Goal: Information Seeking & Learning: Learn about a topic

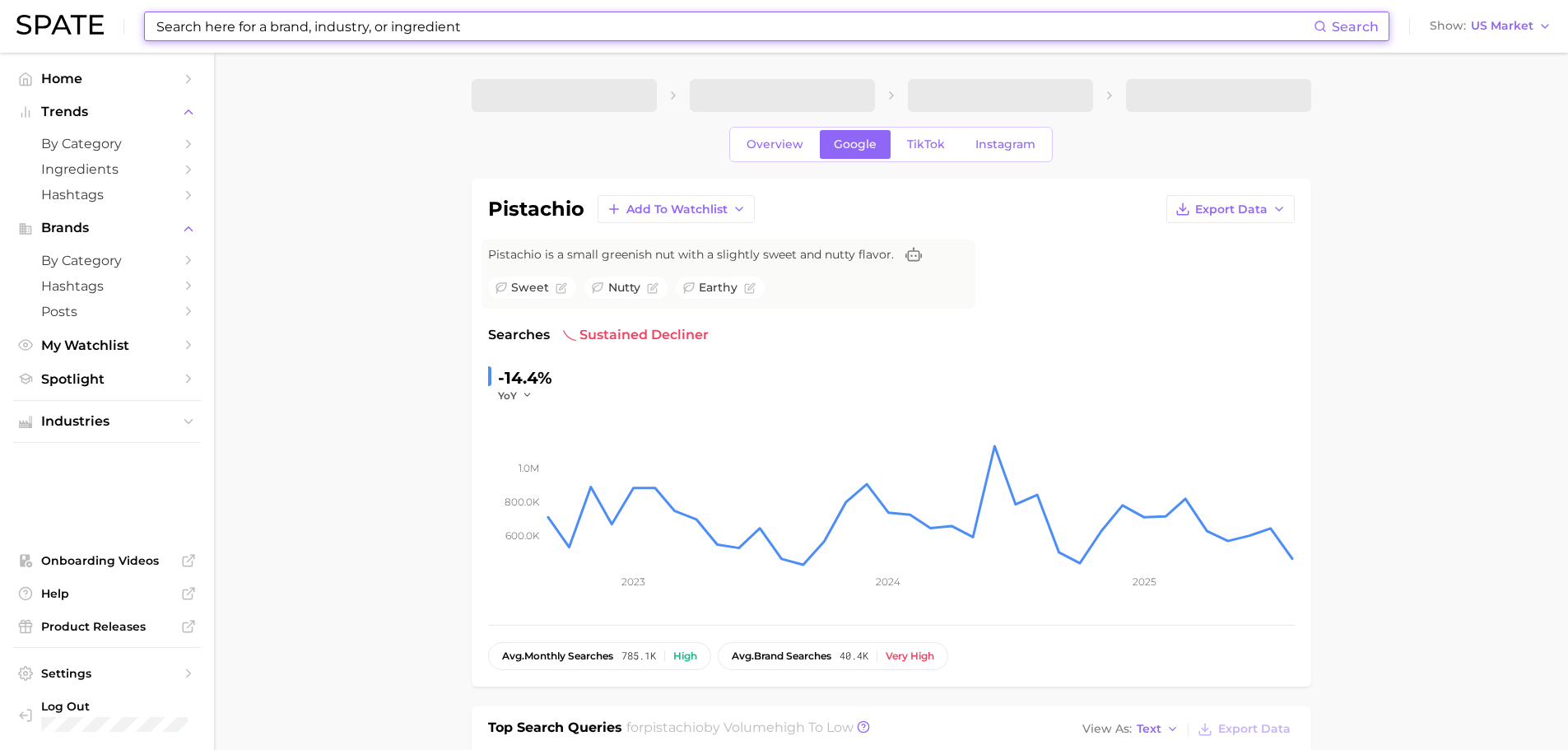
click at [309, 31] on input at bounding box center [734, 26] width 1159 height 28
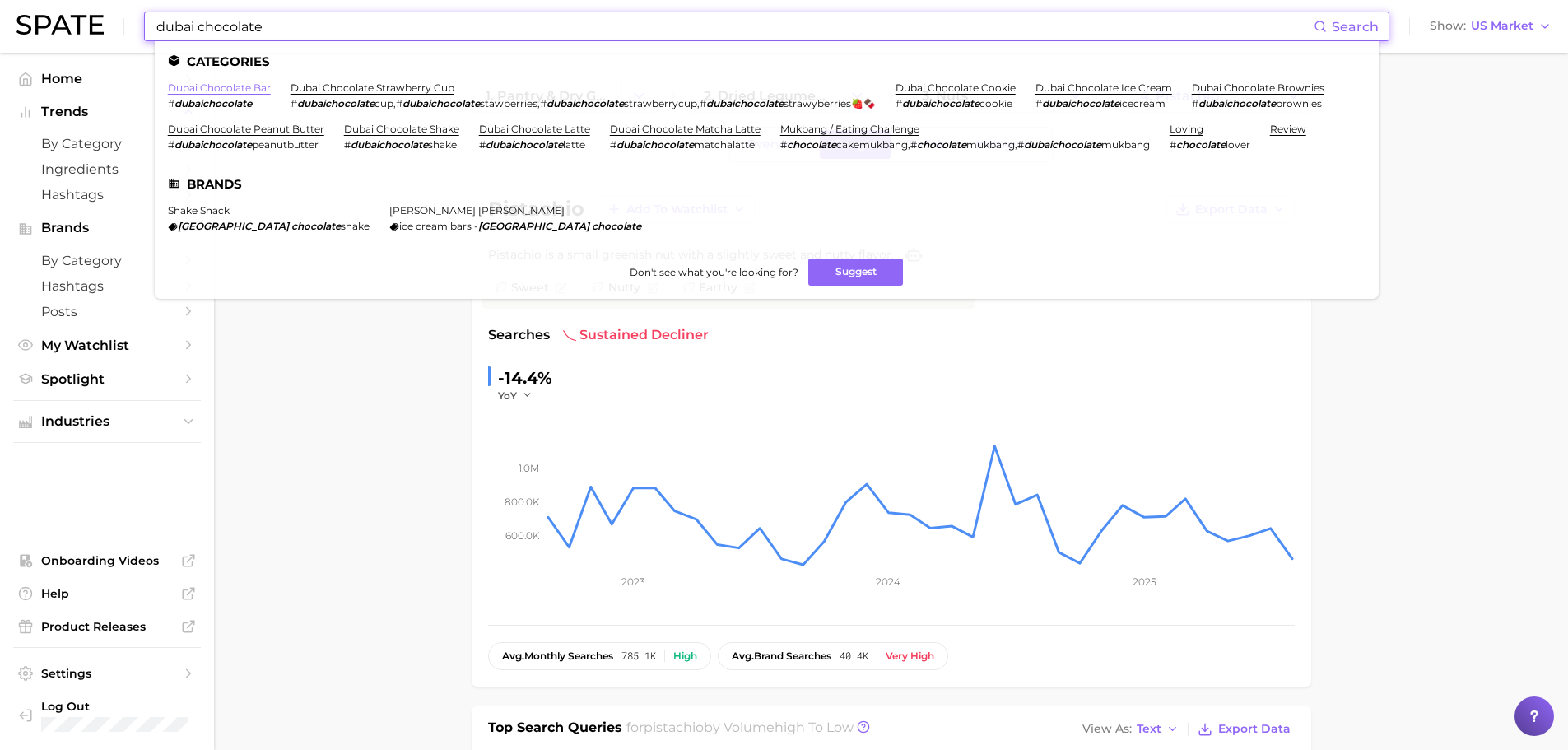
type input "dubai chocolate"
click at [206, 87] on link "dubai chocolate bar" at bounding box center [220, 87] width 103 height 12
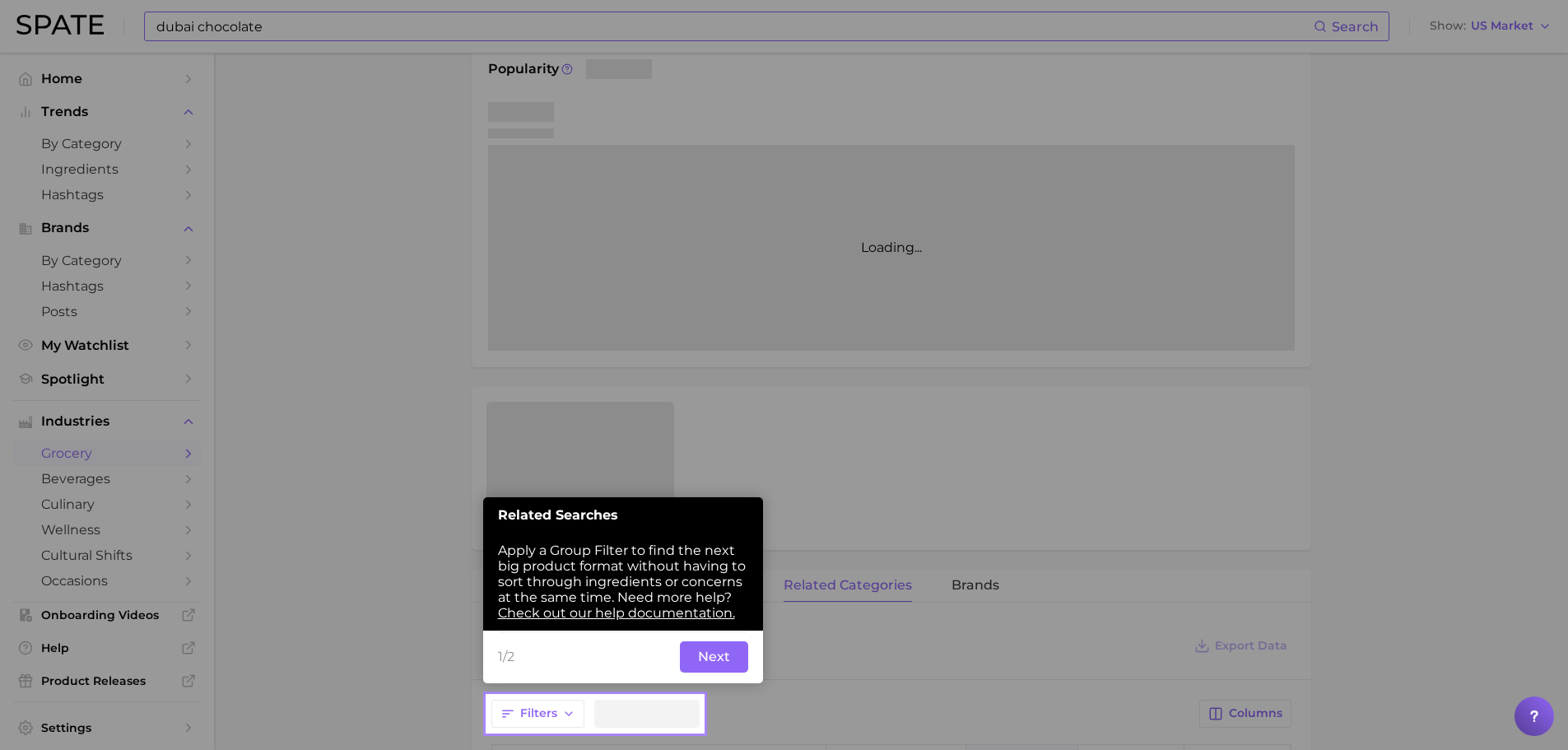
scroll to position [298, 0]
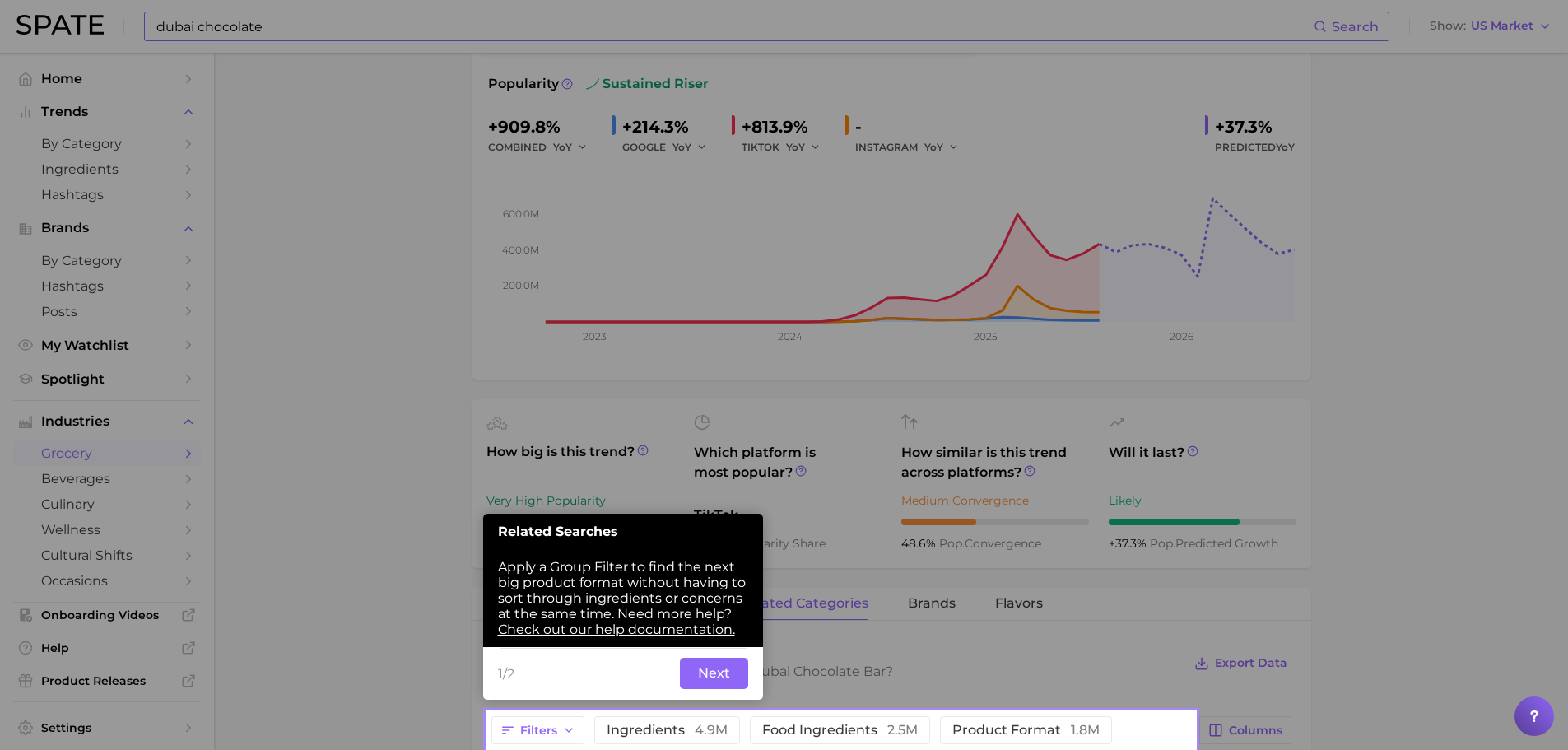
click at [704, 677] on button "Next" at bounding box center [713, 674] width 68 height 32
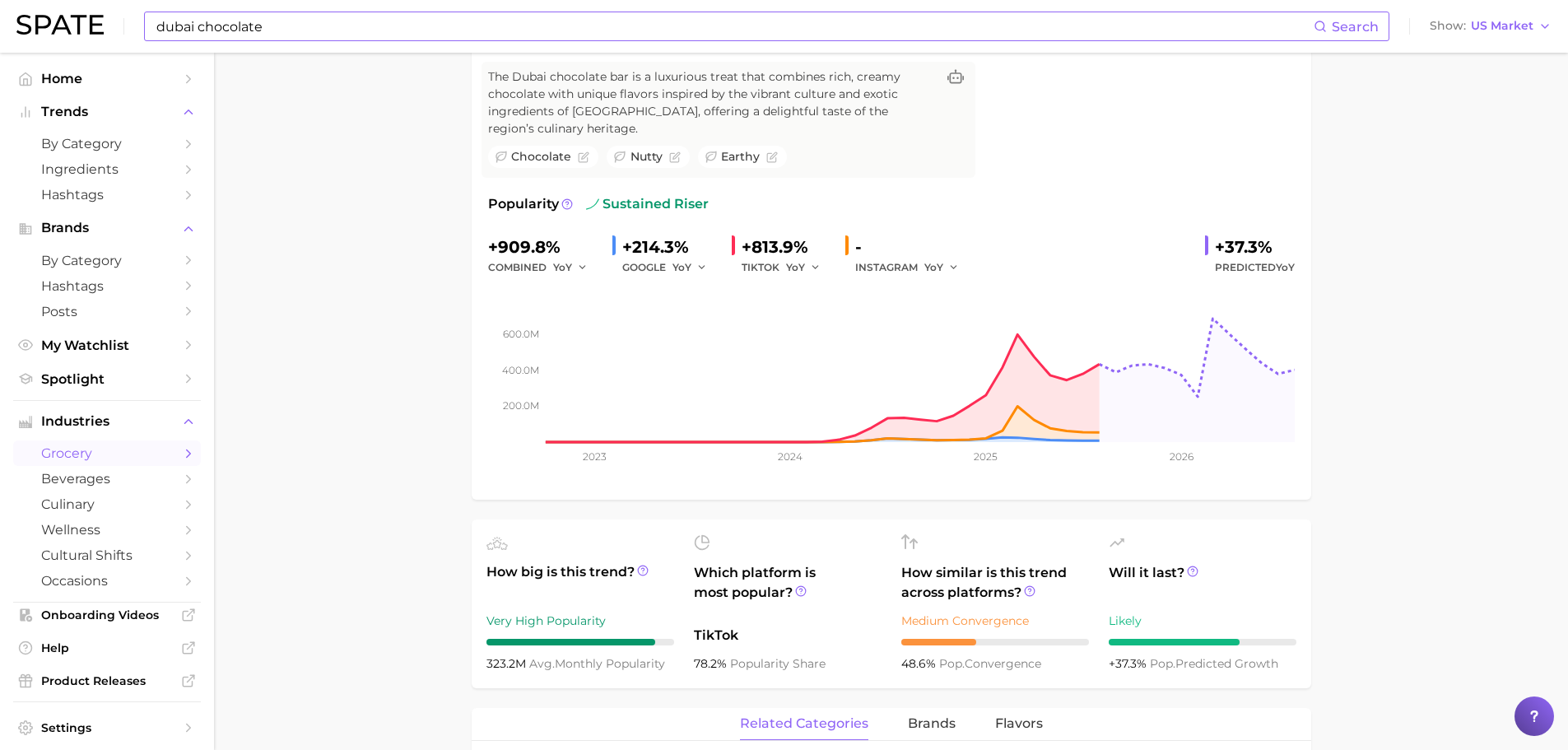
scroll to position [0, 0]
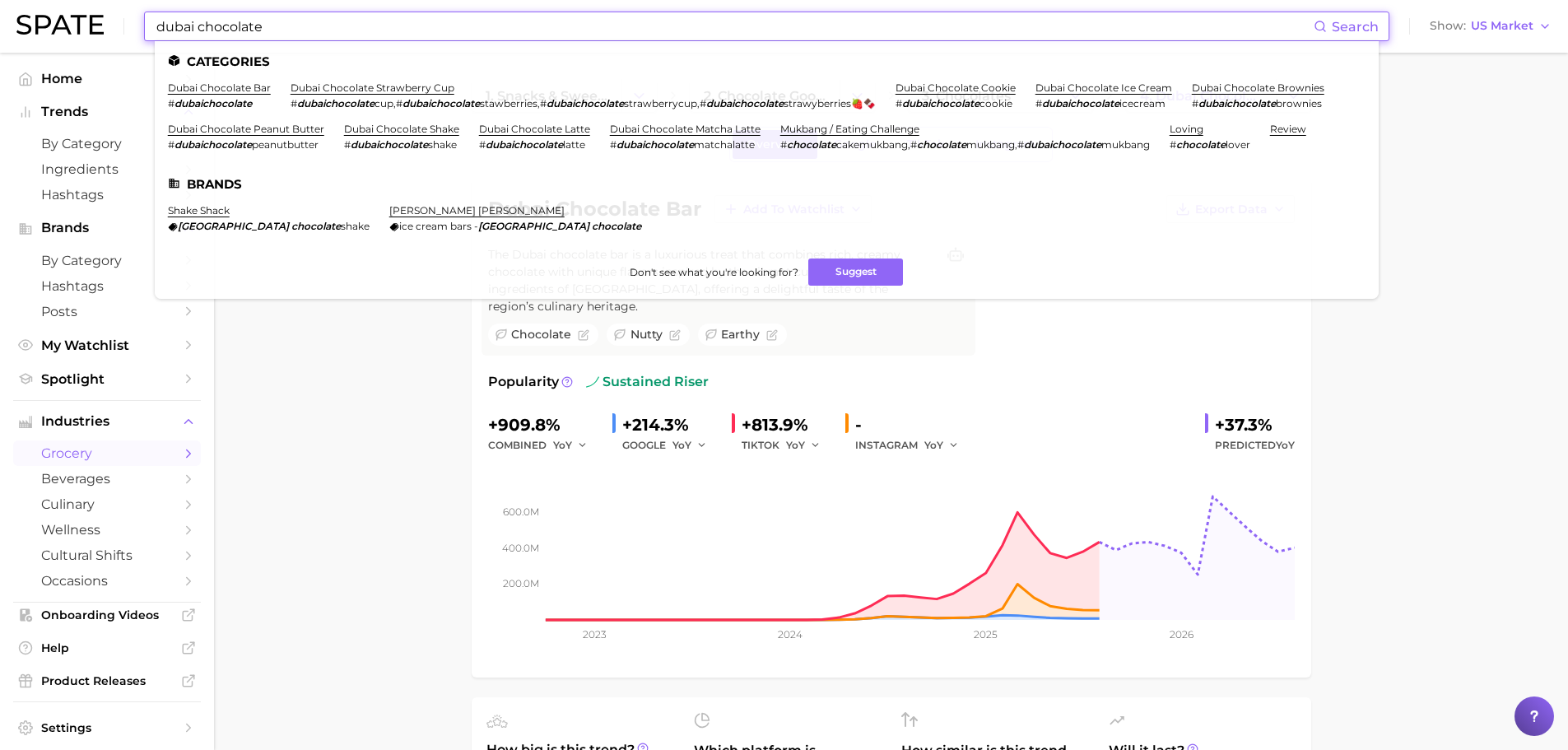
click at [524, 27] on input "dubai chocolate" at bounding box center [734, 26] width 1159 height 28
click at [1117, 95] on li "dubai chocolate ice cream # dubaichocolate icecream" at bounding box center [1103, 95] width 137 height 28
click at [1082, 87] on link "dubai chocolate ice cream" at bounding box center [1103, 87] width 137 height 12
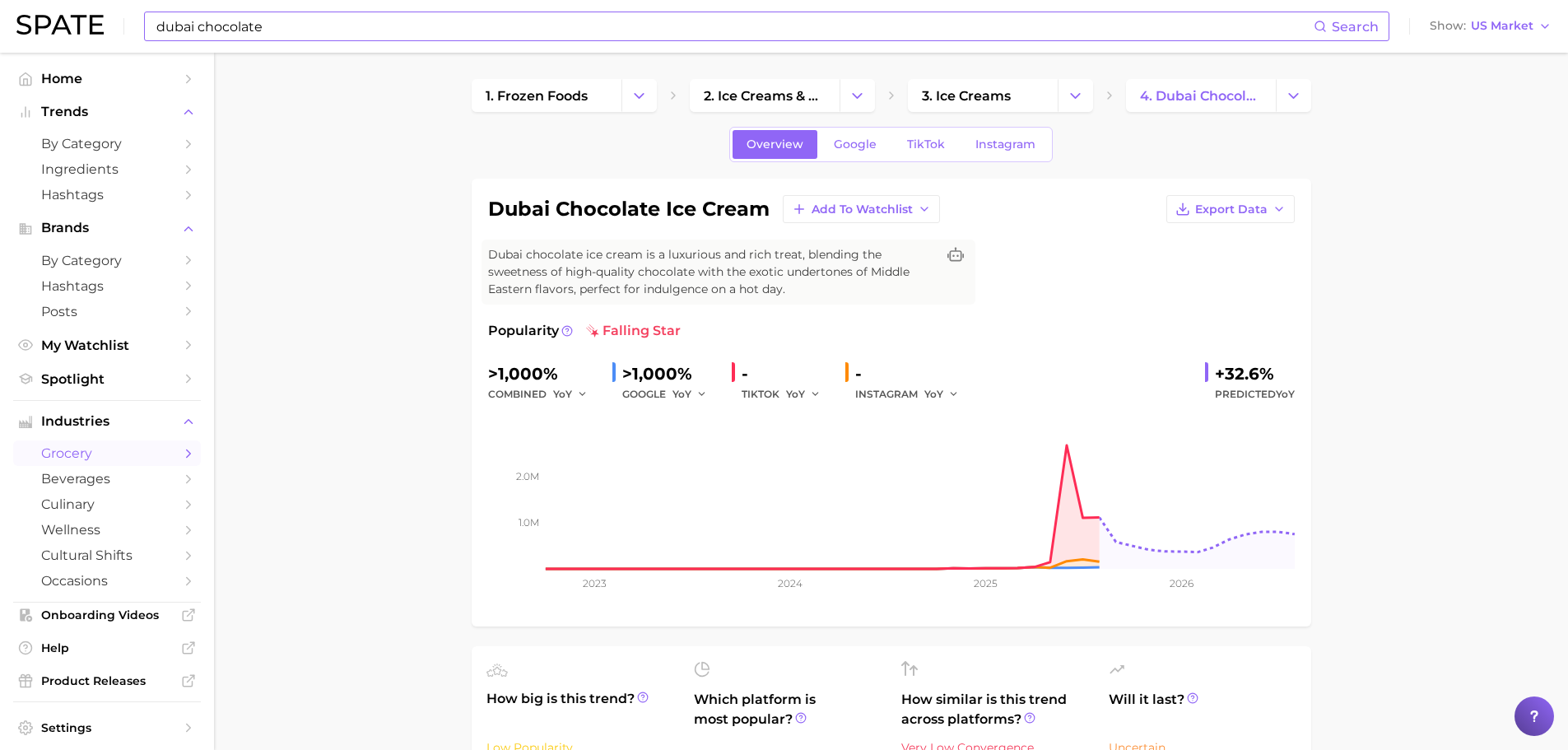
click at [580, 24] on input "dubai chocolate" at bounding box center [734, 26] width 1159 height 28
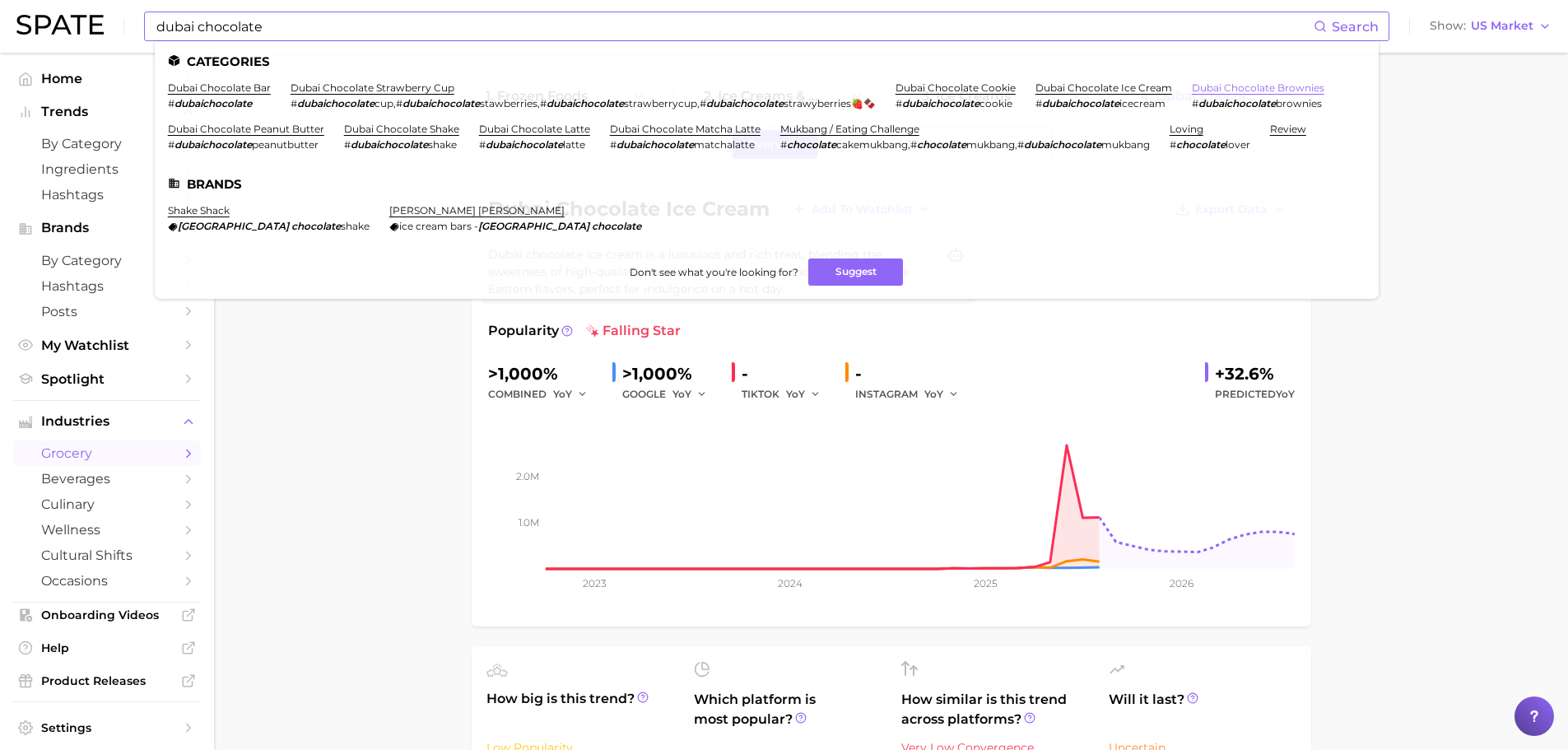
click at [1209, 92] on link "dubai chocolate brownies" at bounding box center [1258, 87] width 133 height 12
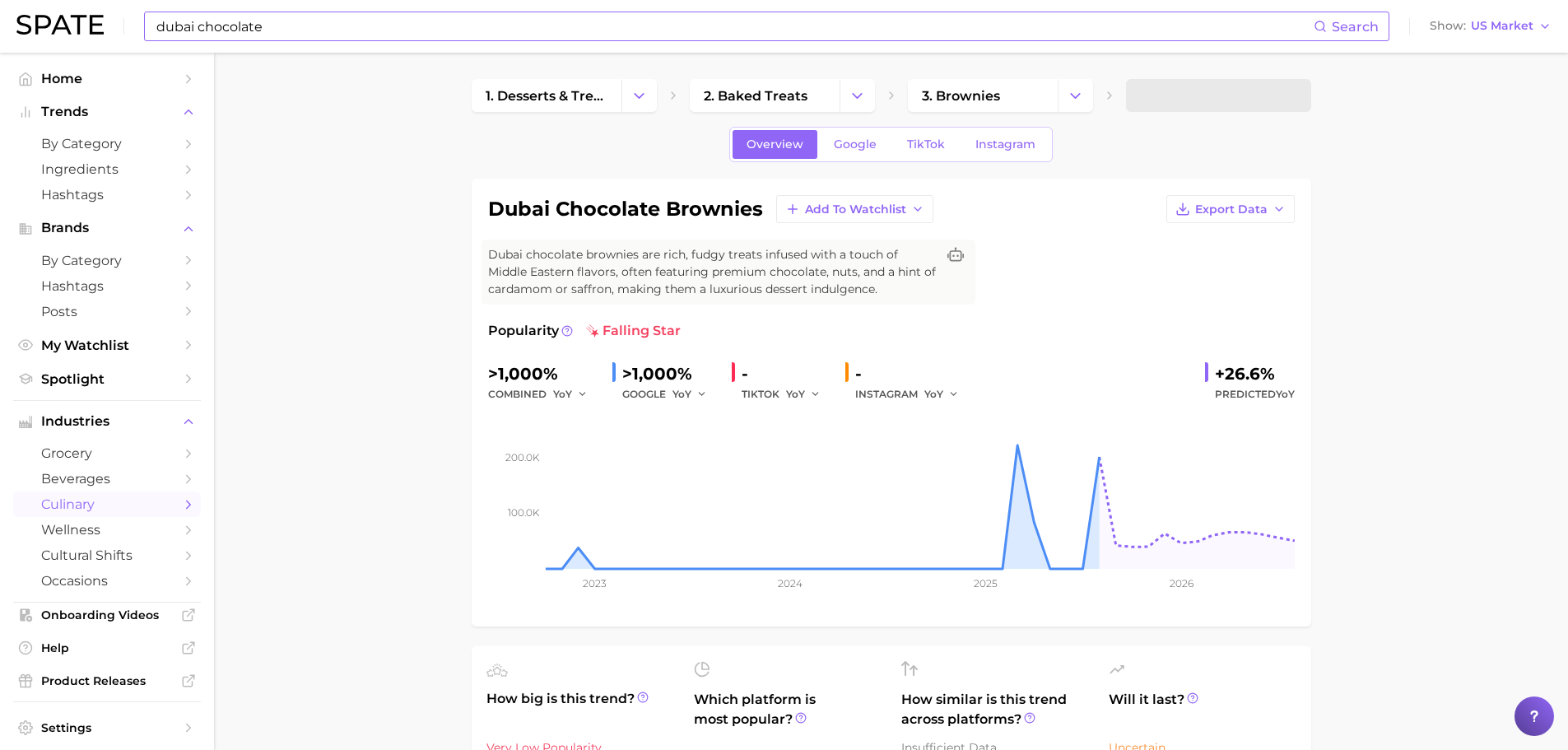
click at [365, 31] on input "dubai chocolate" at bounding box center [734, 26] width 1159 height 28
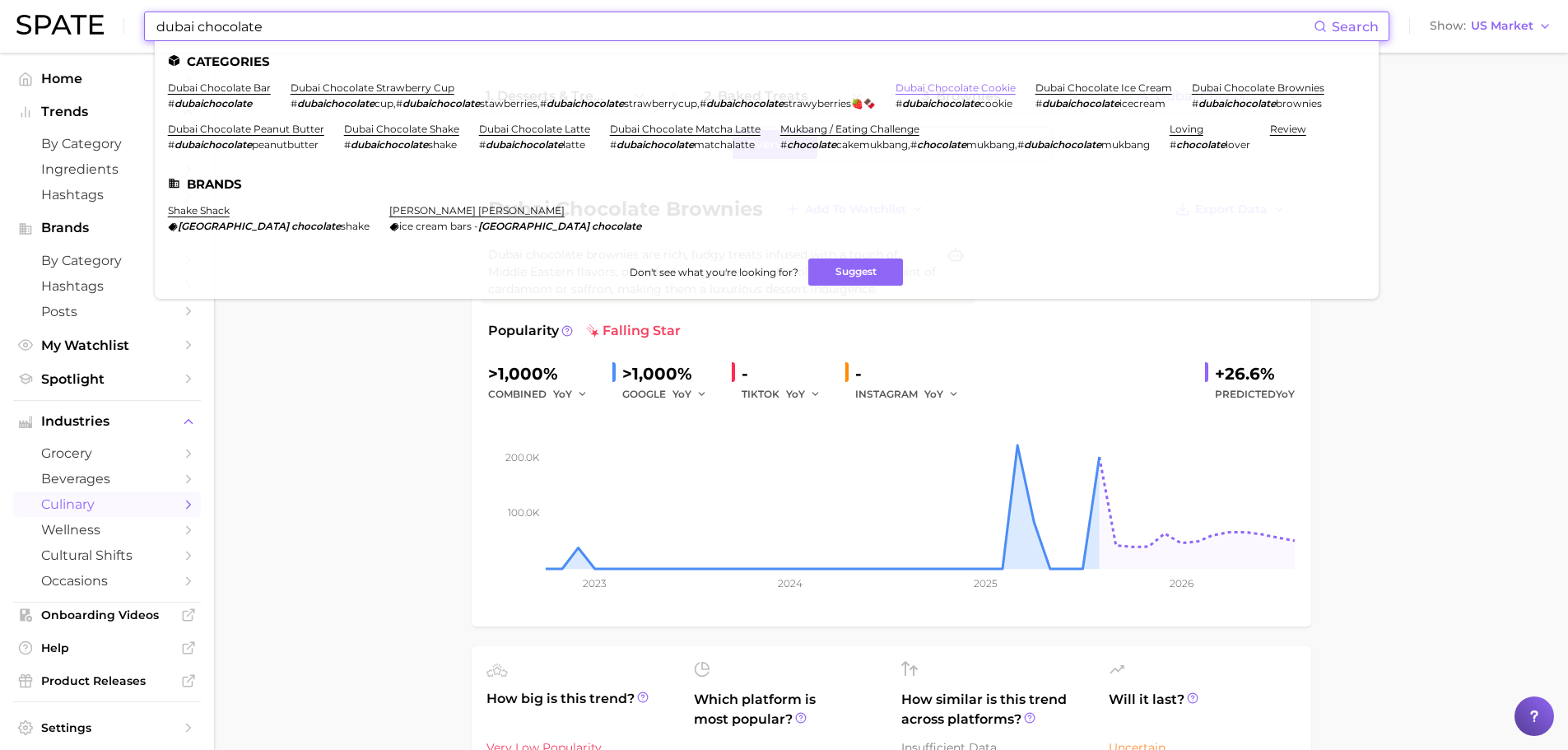
click at [940, 90] on link "dubai chocolate cookie" at bounding box center [955, 87] width 120 height 12
